Goal: Navigation & Orientation: Find specific page/section

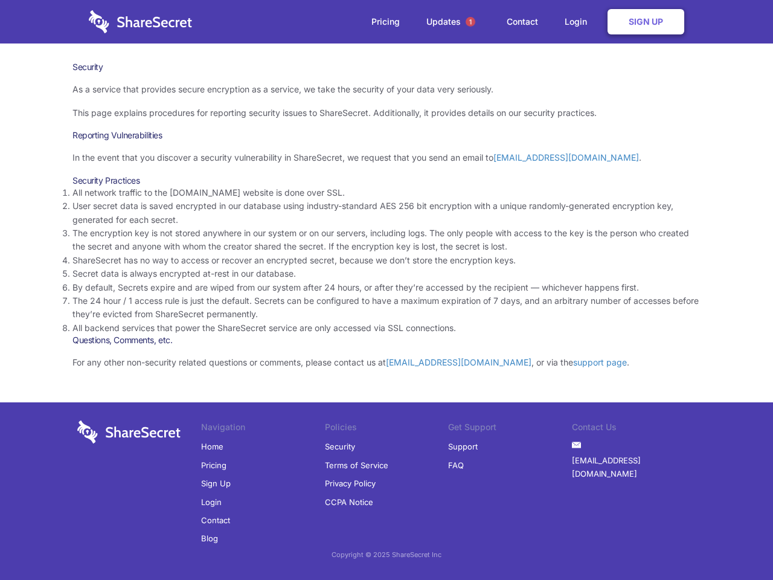
click at [387, 290] on li "By default, Secrets expire and are wiped from our system after 24 hours, or aft…" at bounding box center [387, 287] width 628 height 13
click at [471, 22] on span "1" at bounding box center [471, 22] width 10 height 10
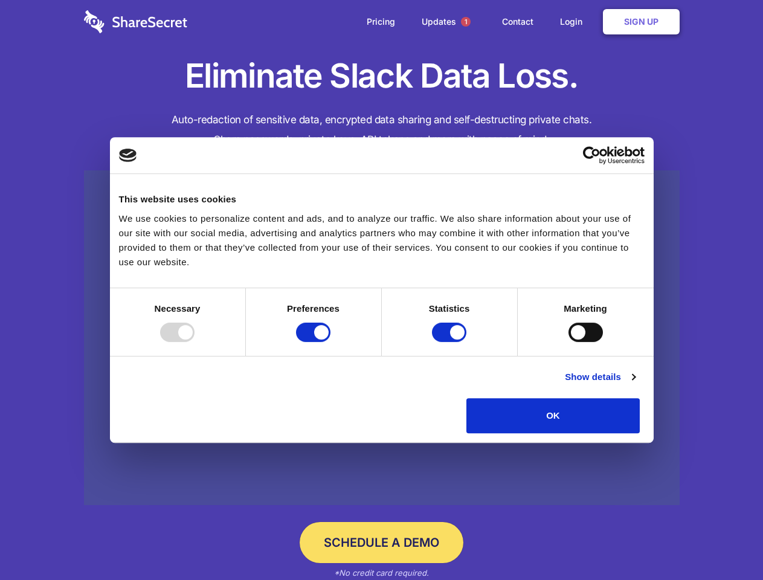
click at [195, 342] on div at bounding box center [177, 332] width 34 height 19
click at [331, 342] on input "Preferences" at bounding box center [313, 332] width 34 height 19
checkbox input "false"
click at [451, 342] on input "Statistics" at bounding box center [449, 332] width 34 height 19
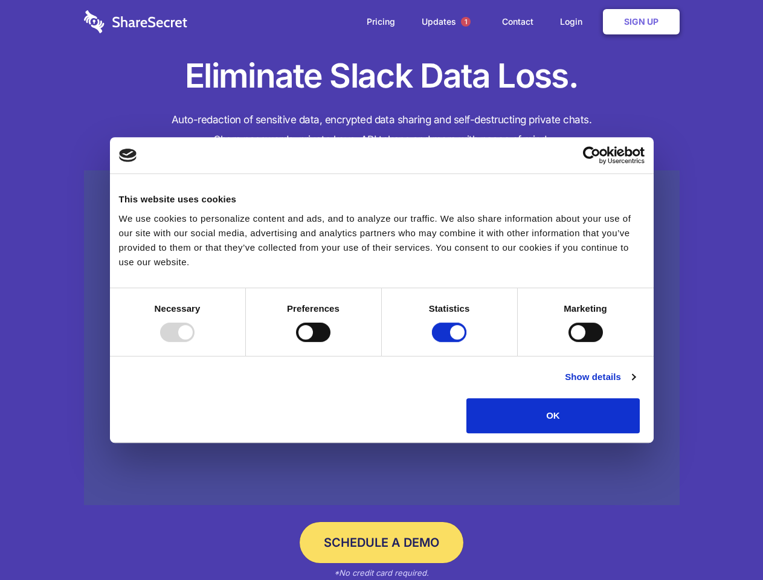
checkbox input "false"
click at [569, 342] on input "Marketing" at bounding box center [586, 332] width 34 height 19
checkbox input "true"
click at [635, 384] on link "Show details" at bounding box center [600, 377] width 70 height 15
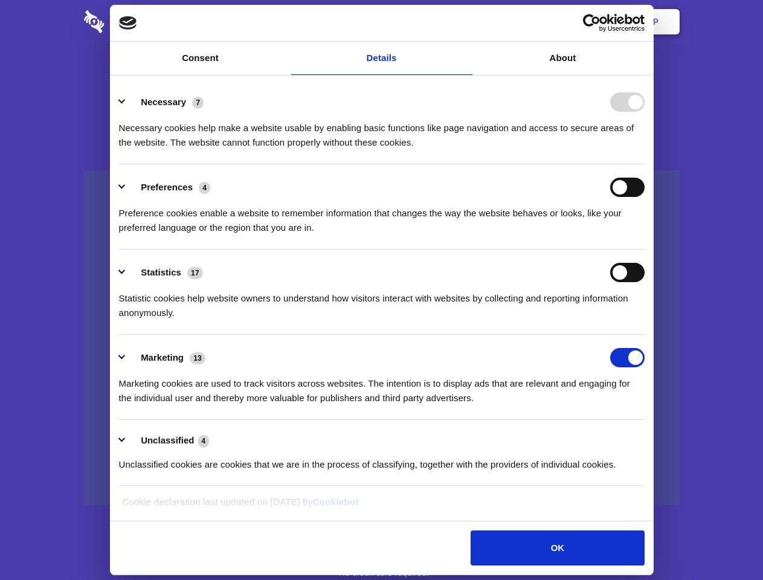
click at [645, 150] on div "Necessary 7 Necessary cookies help make a website usable by enabling basic func…" at bounding box center [382, 120] width 526 height 57
click at [465, 22] on span "1" at bounding box center [466, 22] width 10 height 10
